Goal: Task Accomplishment & Management: Use online tool/utility

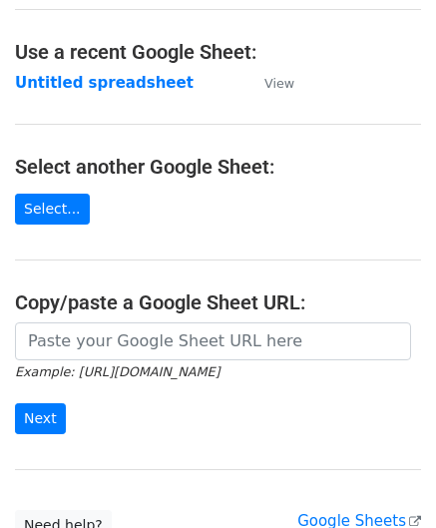
scroll to position [100, 0]
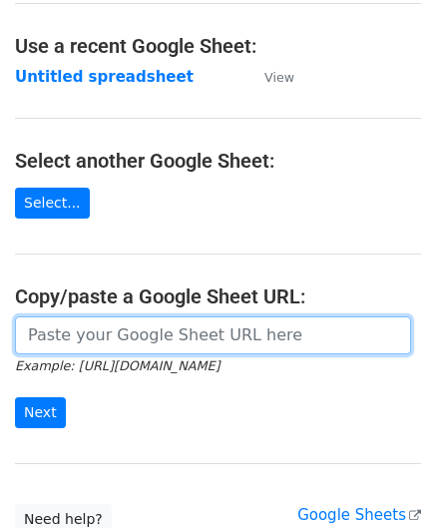
click at [116, 342] on input "url" at bounding box center [213, 335] width 396 height 38
paste input "[URL][DOMAIN_NAME]"
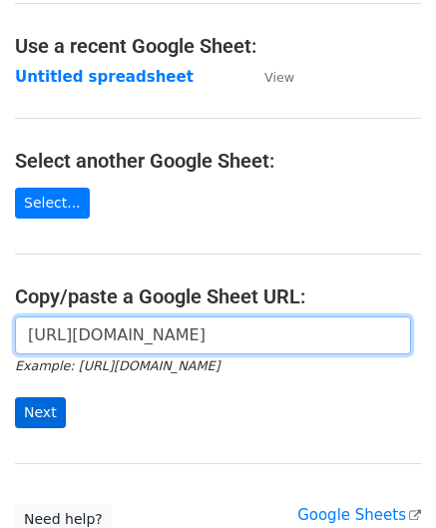
type input "[URL][DOMAIN_NAME]"
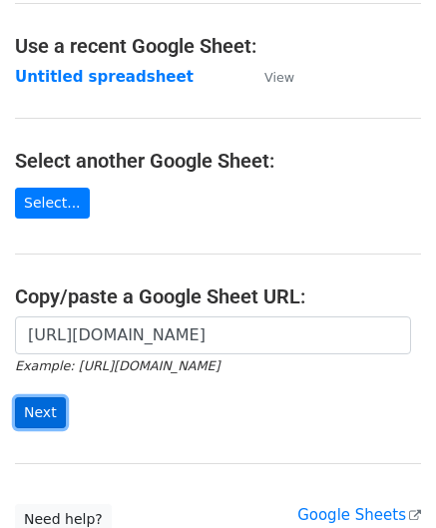
click at [41, 403] on input "Next" at bounding box center [40, 412] width 51 height 31
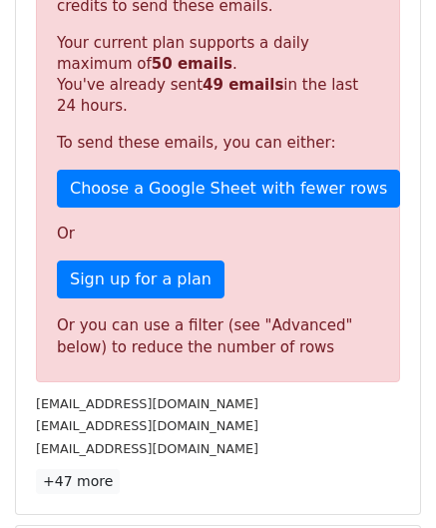
scroll to position [600, 0]
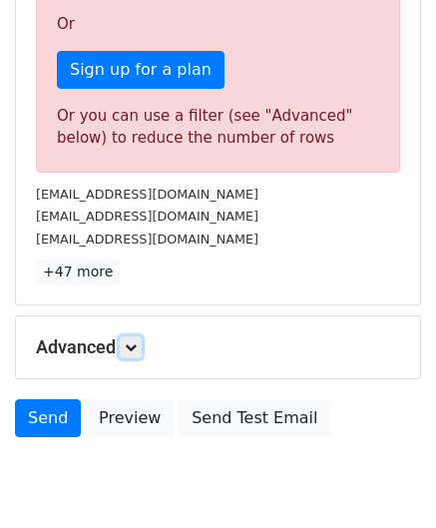
click at [134, 341] on icon at bounding box center [131, 347] width 12 height 12
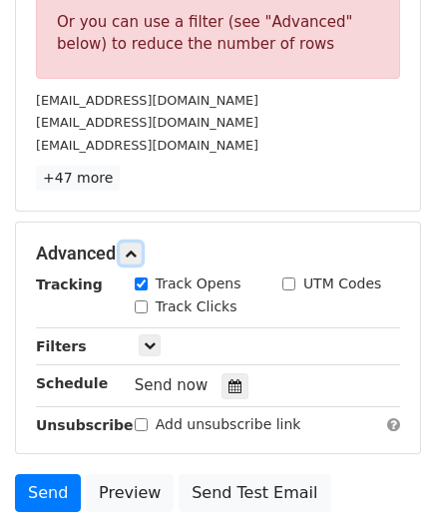
scroll to position [700, 0]
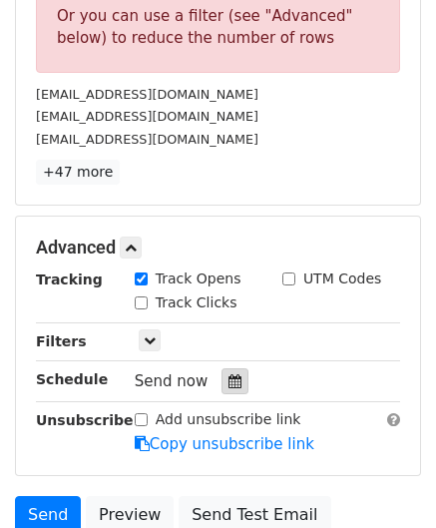
click at [228, 381] on icon at bounding box center [234, 381] width 13 height 14
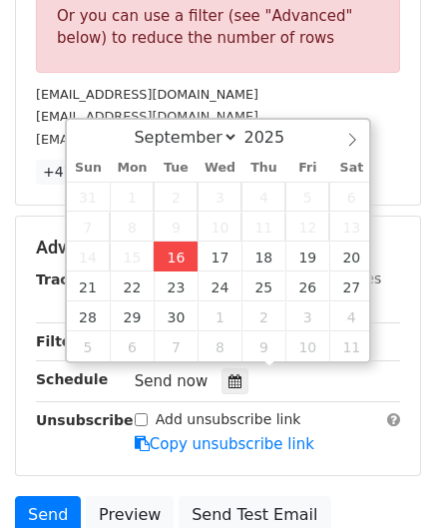
type input "[DATE] 12:00"
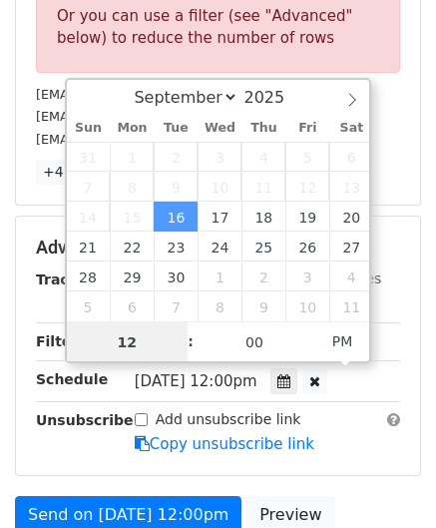
paste input "Hour"
type input "1"
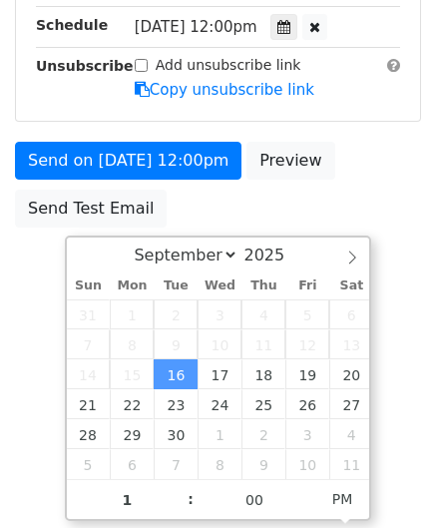
type input "[DATE] 13:00"
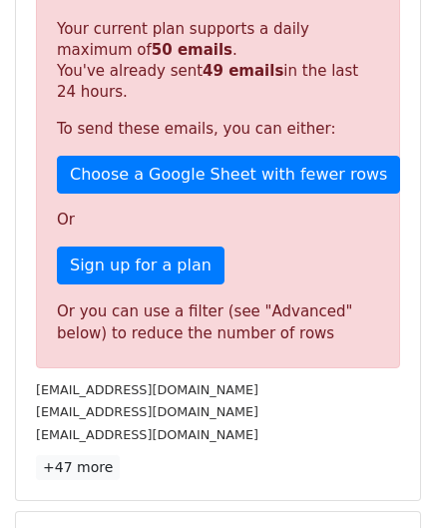
scroll to position [914, 0]
